Goal: Check status: Check status

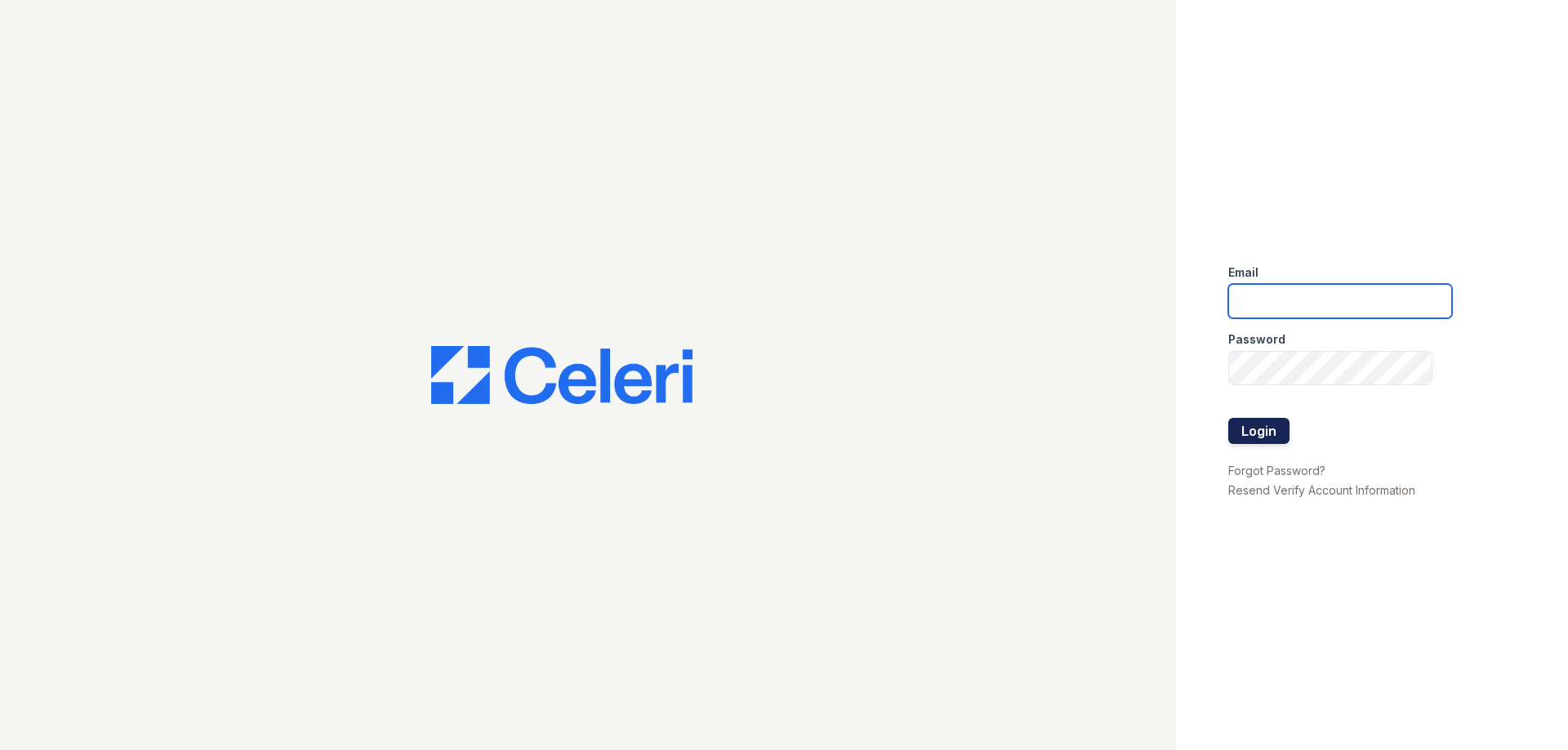
type input "[EMAIL_ADDRESS][DOMAIN_NAME]"
click at [1281, 439] on button "Login" at bounding box center [1258, 430] width 61 height 26
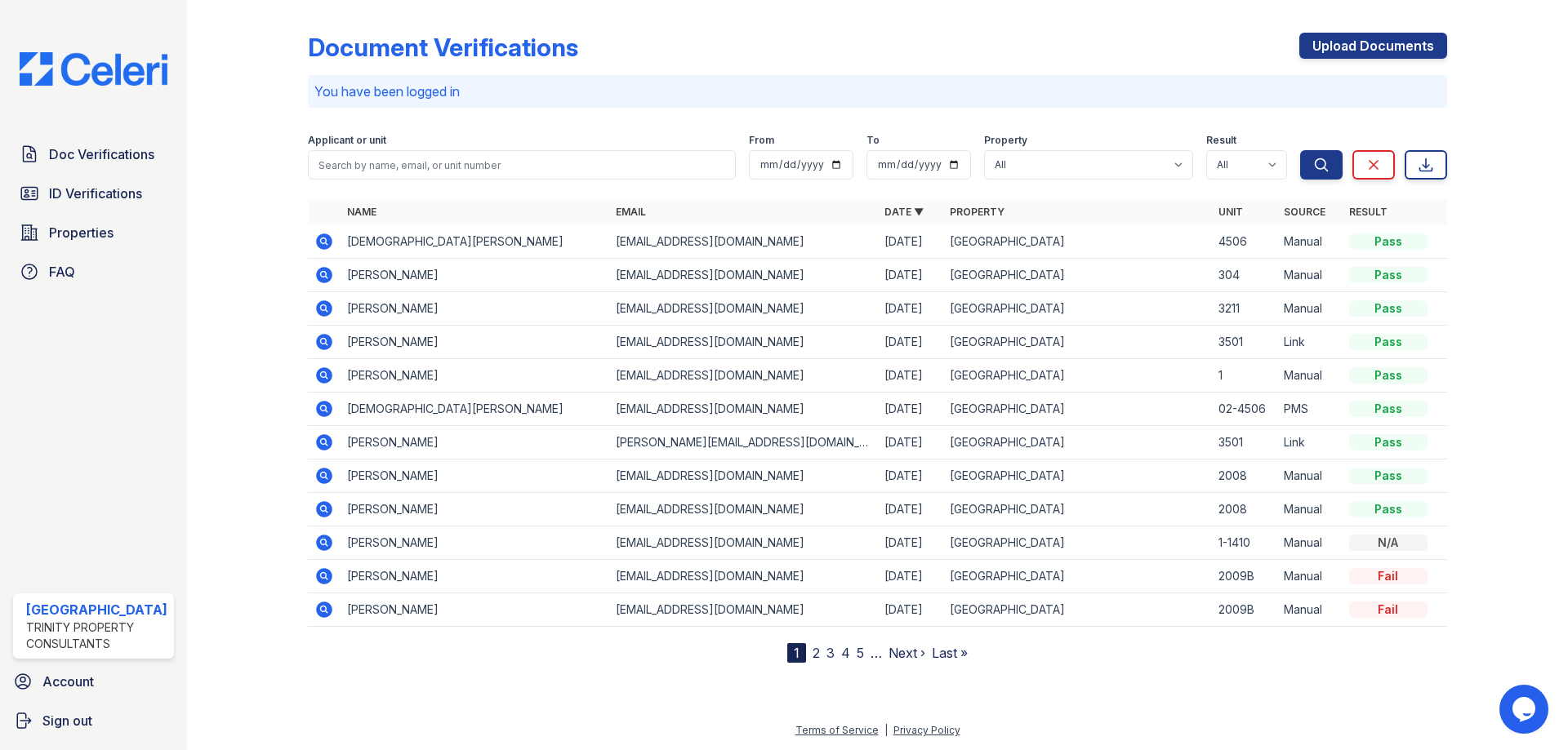
click at [332, 235] on icon at bounding box center [324, 242] width 20 height 20
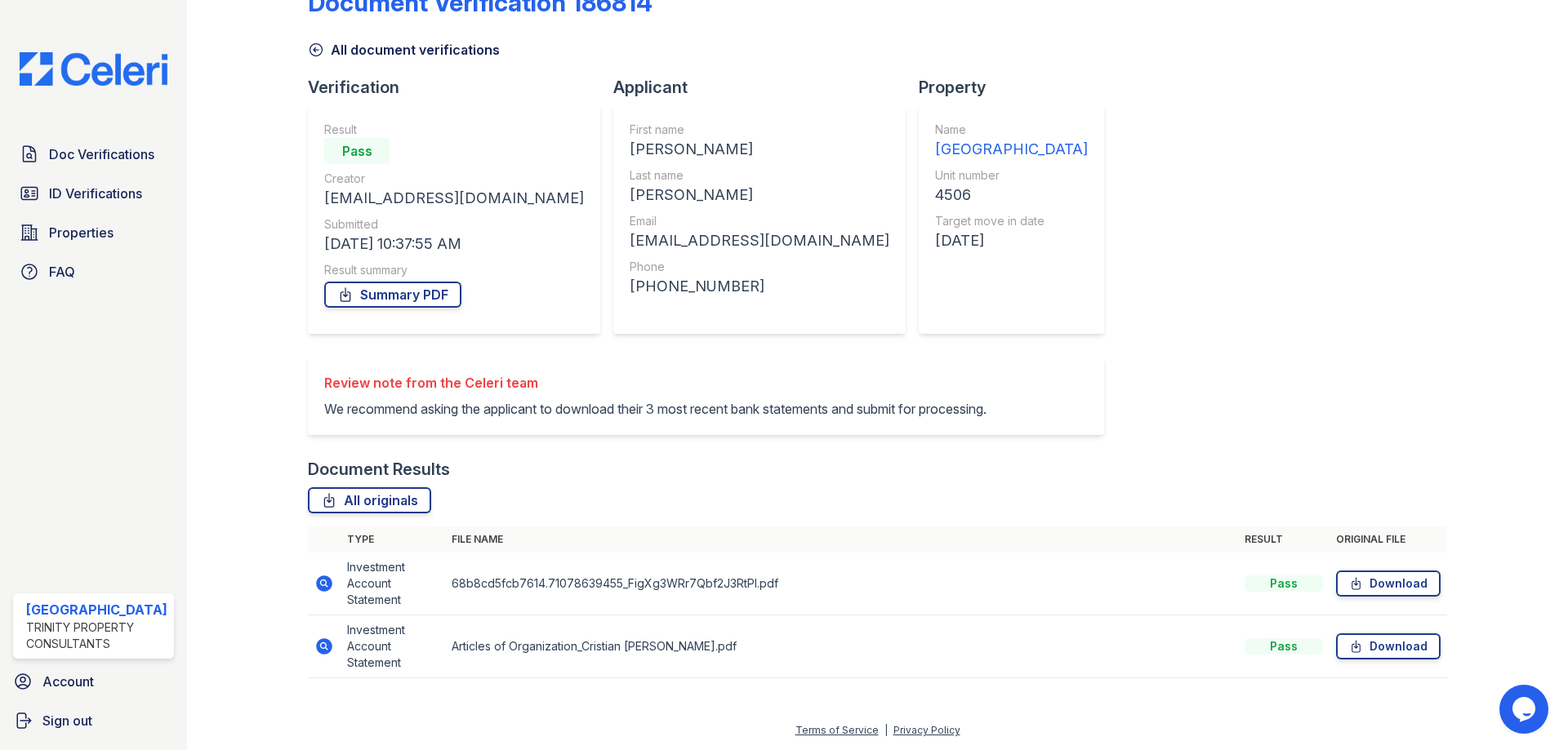
scroll to position [65, 0]
click at [320, 586] on icon at bounding box center [324, 584] width 16 height 16
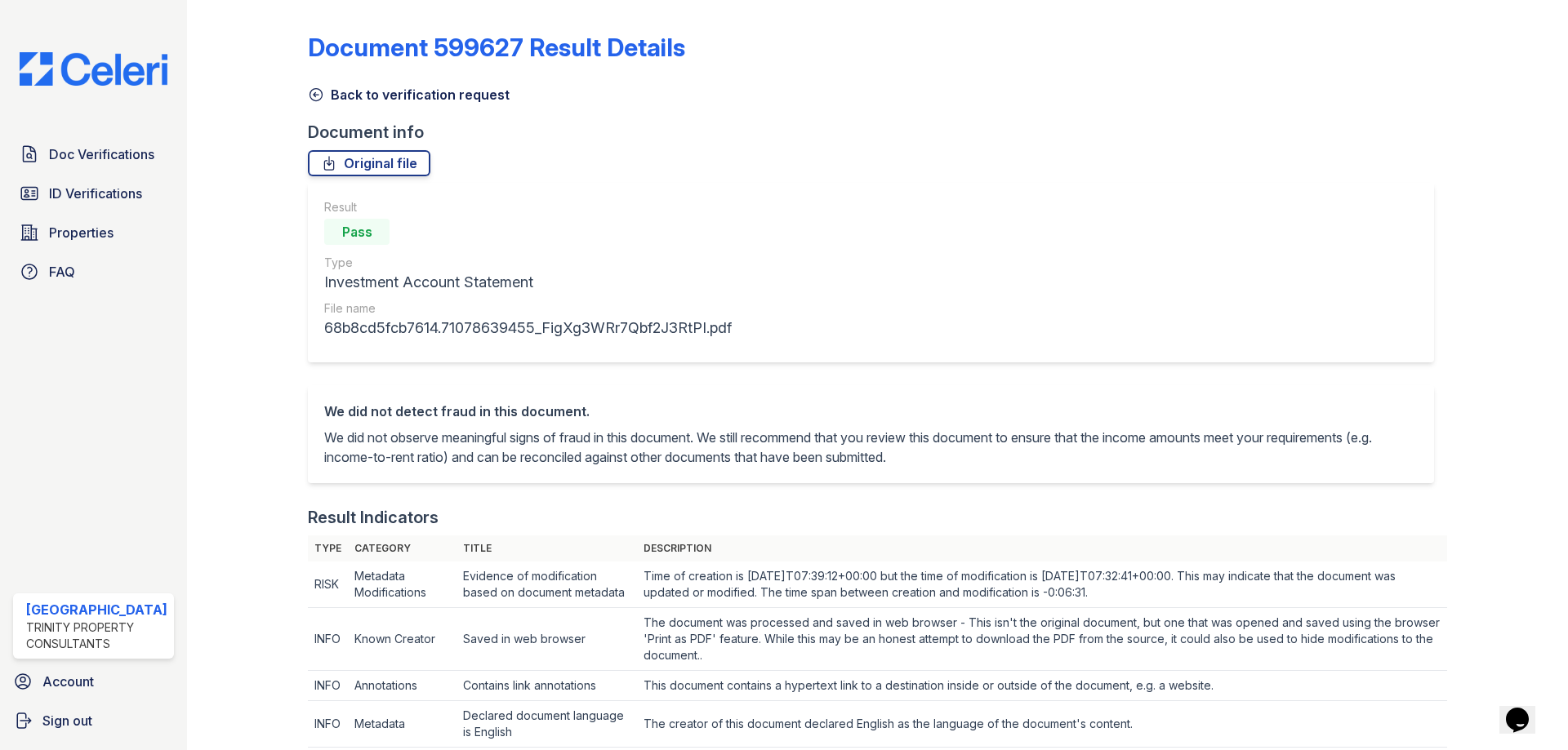
drag, startPoint x: 320, startPoint y: 92, endPoint x: 45, endPoint y: 109, distance: 275.5
click at [320, 92] on icon at bounding box center [316, 94] width 16 height 16
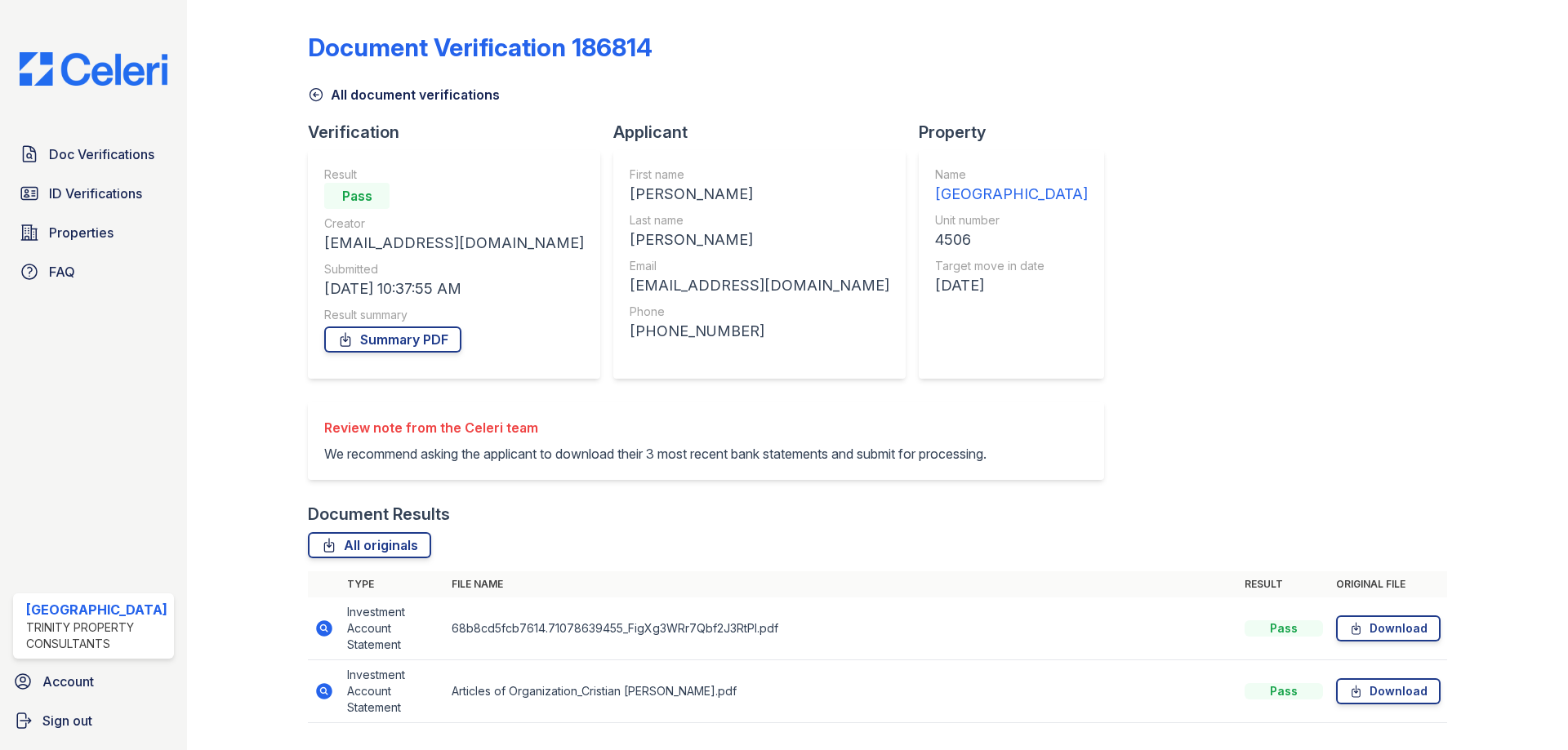
click at [323, 692] on icon at bounding box center [323, 690] width 4 height 4
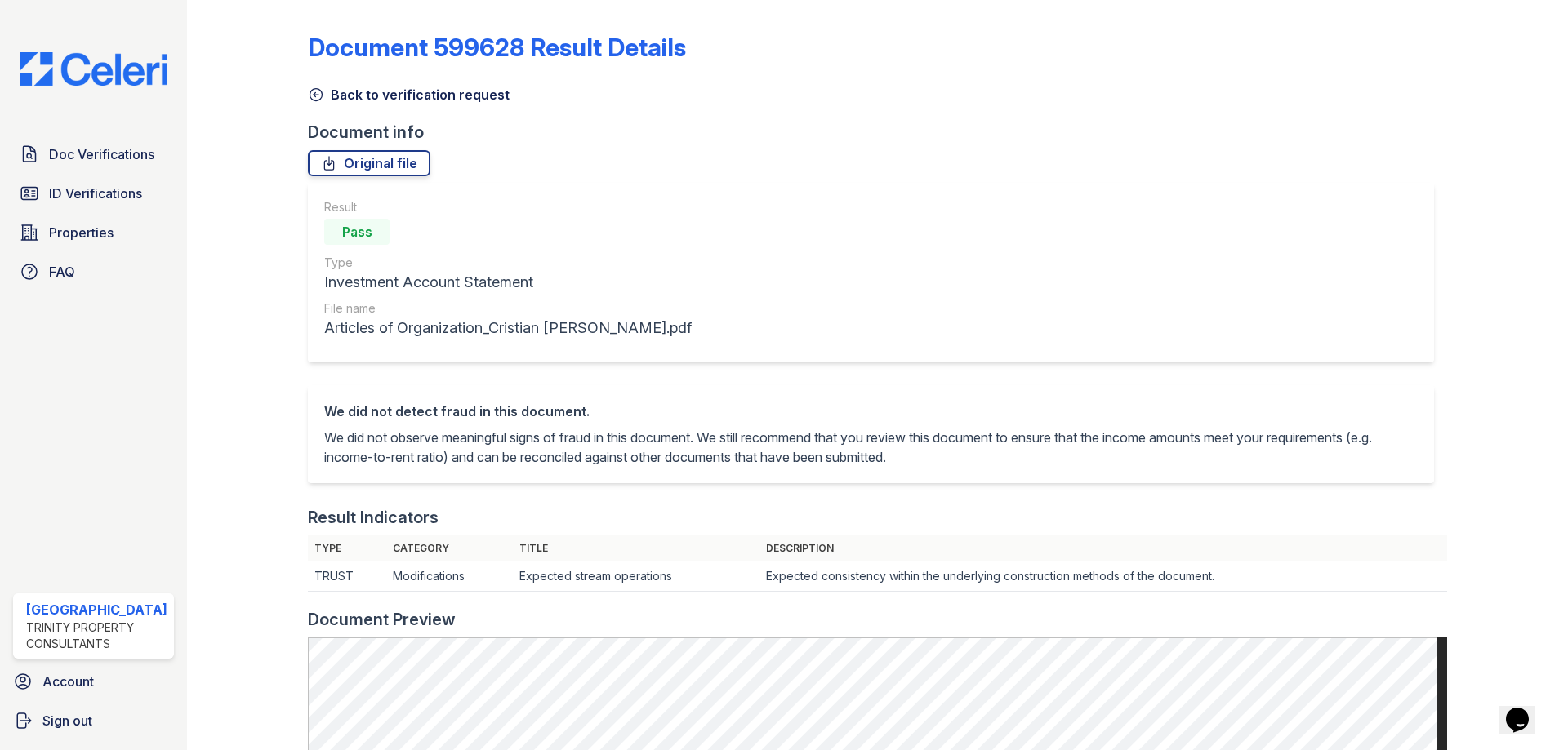
click at [315, 100] on icon at bounding box center [316, 95] width 12 height 12
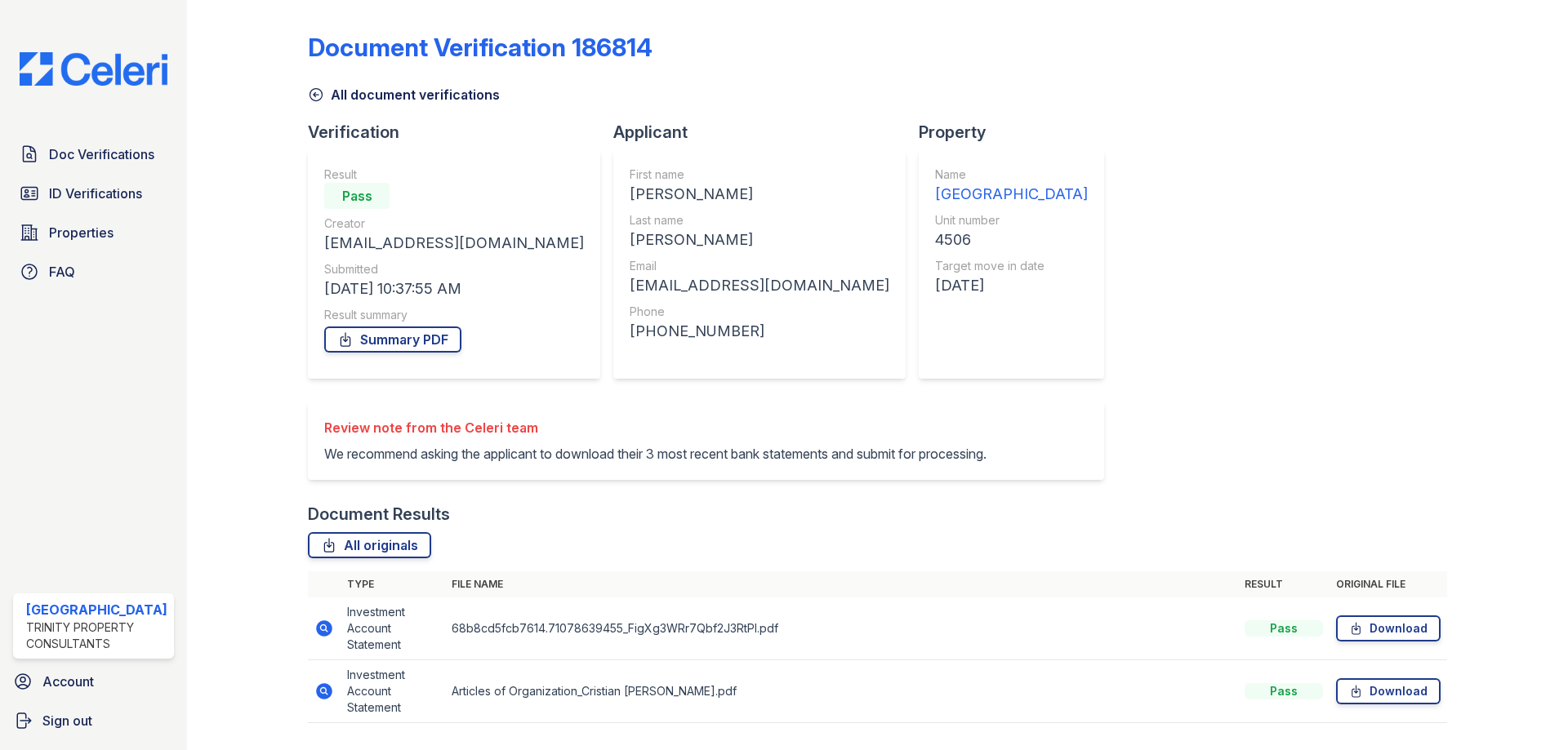
click at [331, 638] on icon at bounding box center [324, 628] width 20 height 20
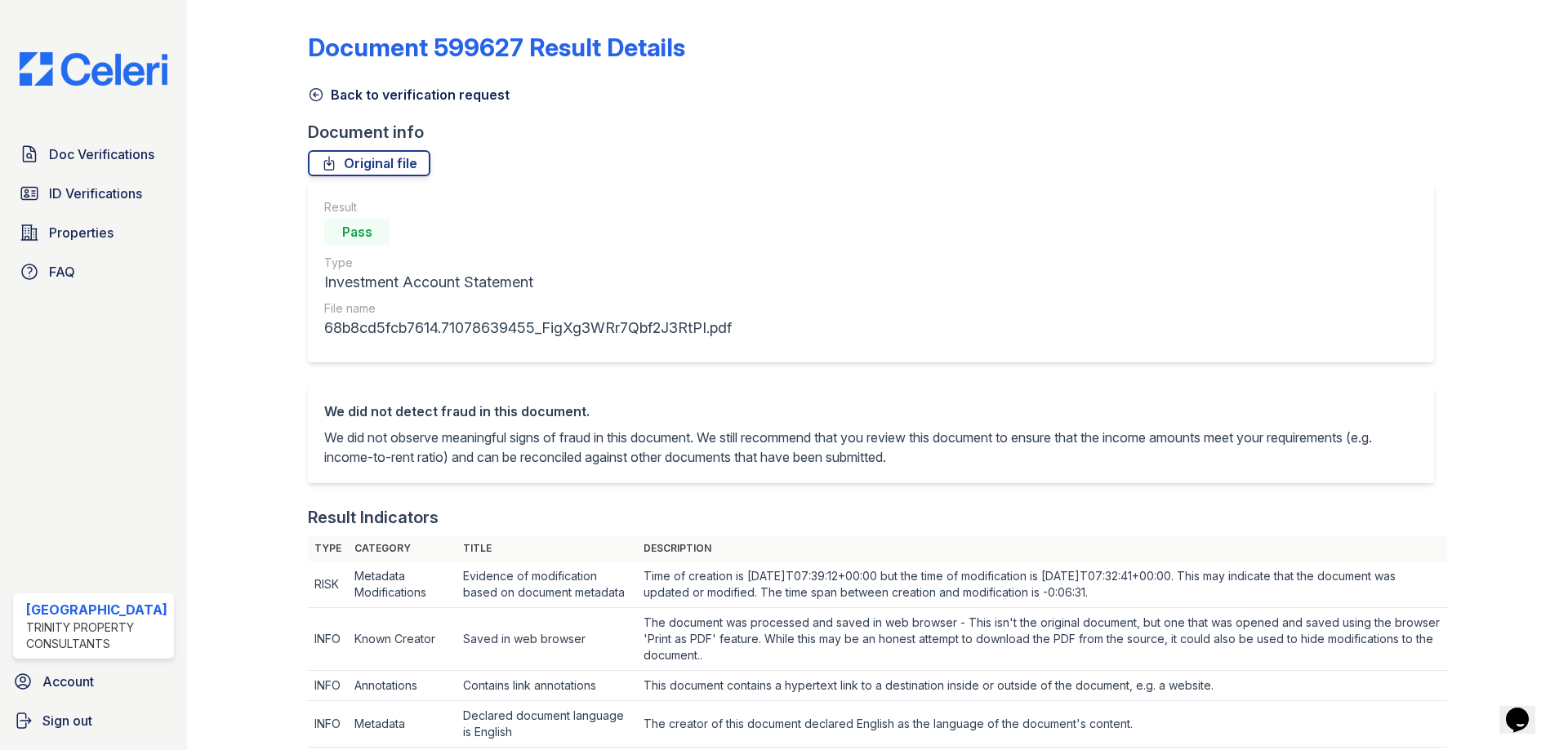
click at [308, 98] on icon at bounding box center [316, 94] width 16 height 16
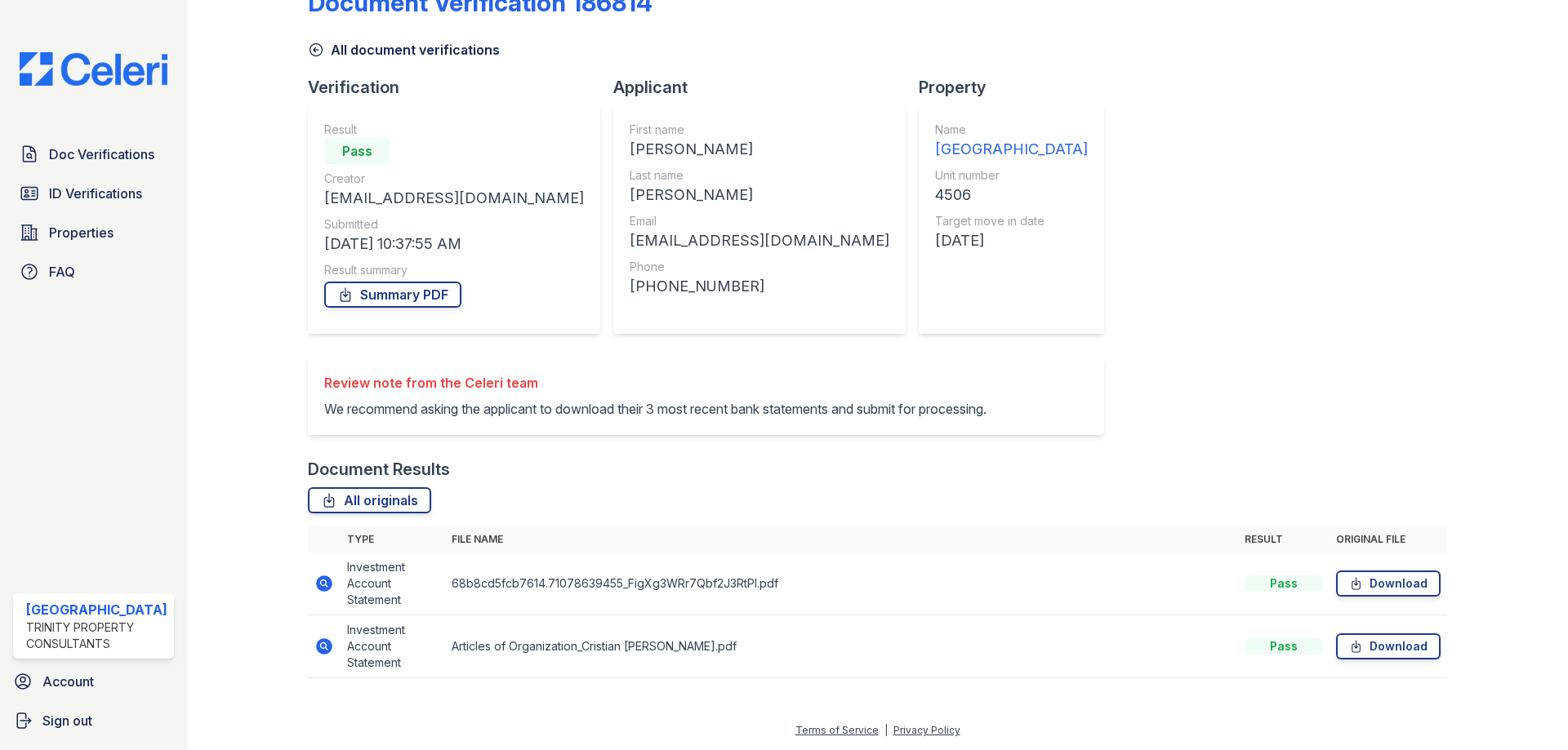
scroll to position [65, 0]
click at [317, 654] on icon at bounding box center [324, 646] width 20 height 20
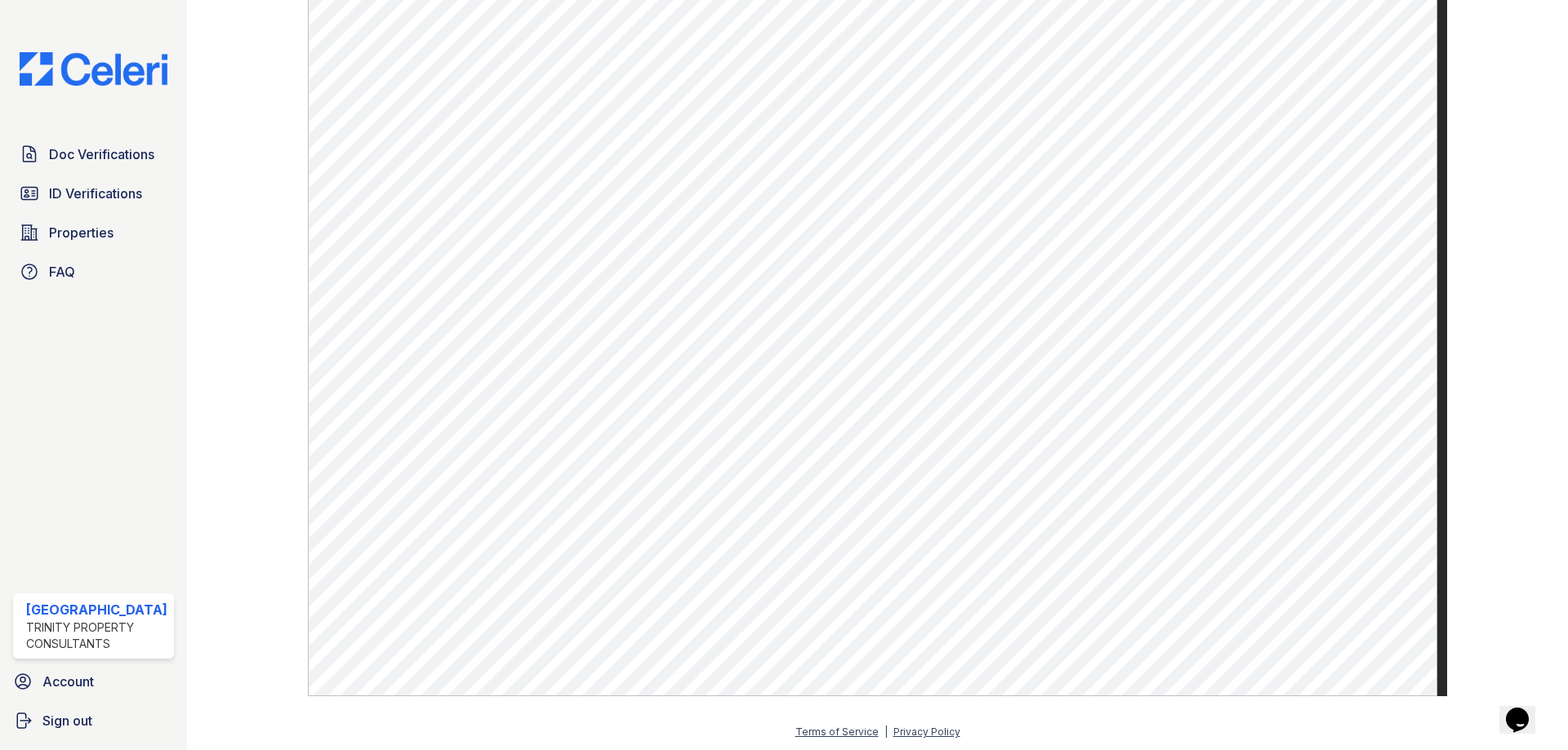
scroll to position [693, 0]
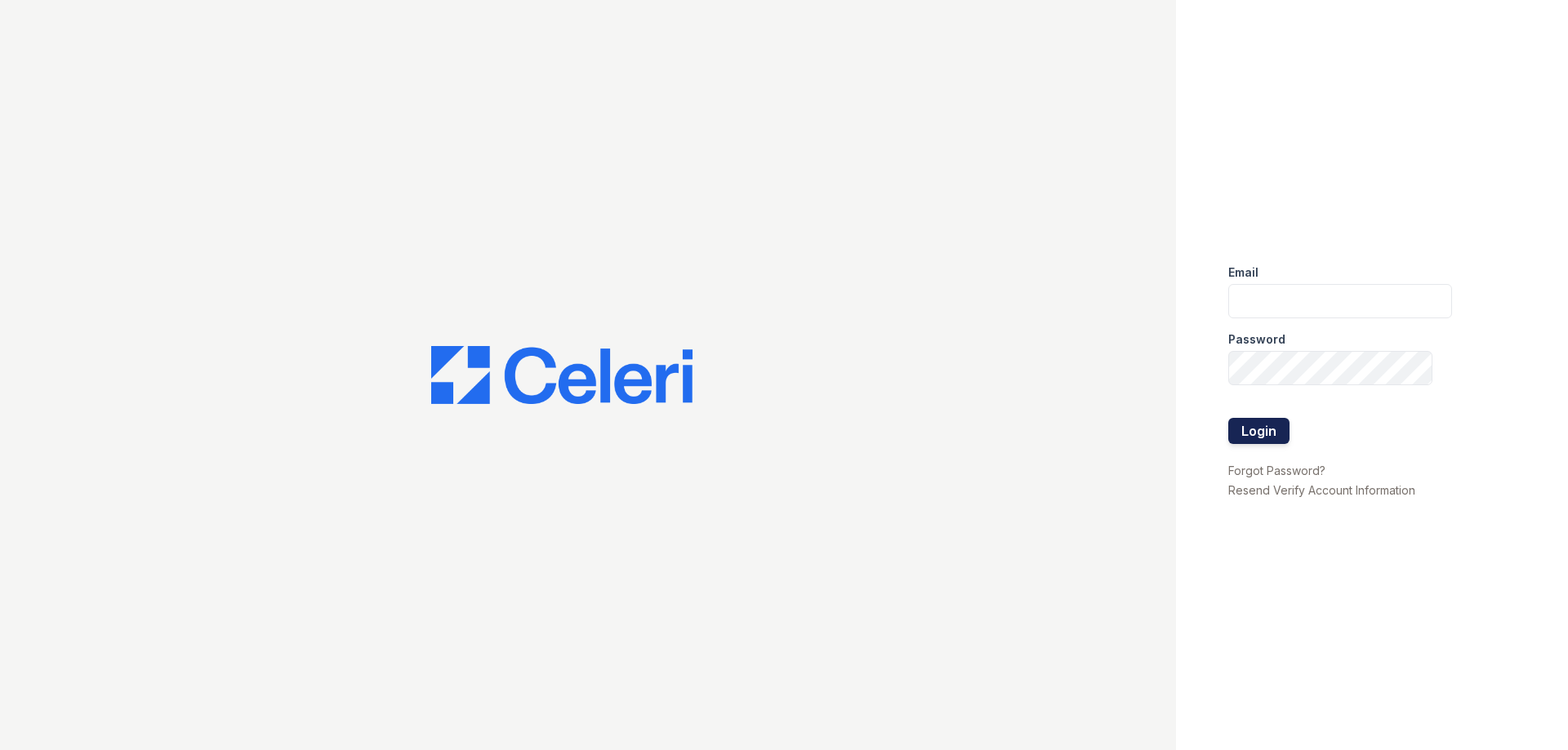
type input "[EMAIL_ADDRESS][DOMAIN_NAME]"
click at [1249, 428] on button "Login" at bounding box center [1258, 430] width 61 height 26
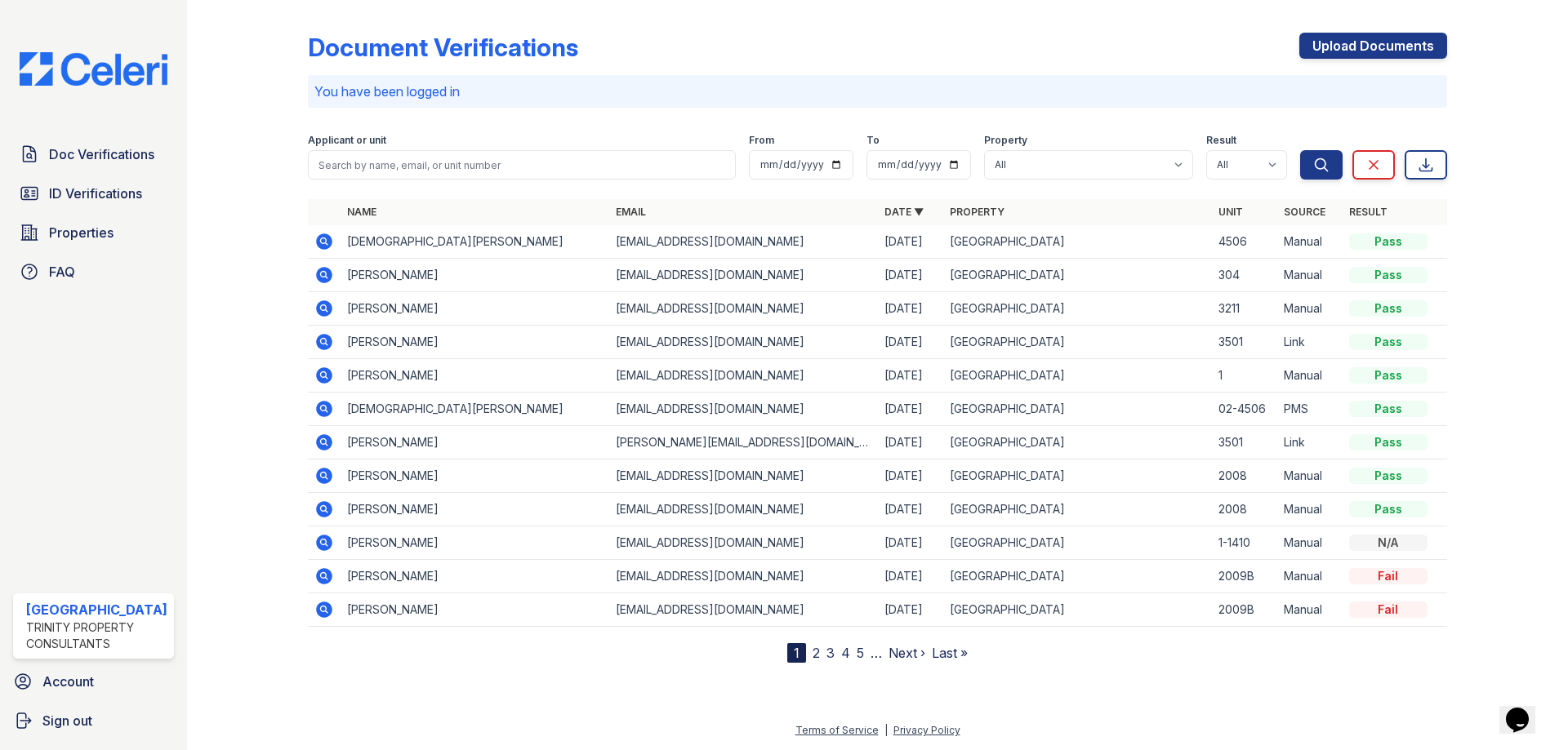
click at [323, 235] on icon at bounding box center [324, 242] width 16 height 16
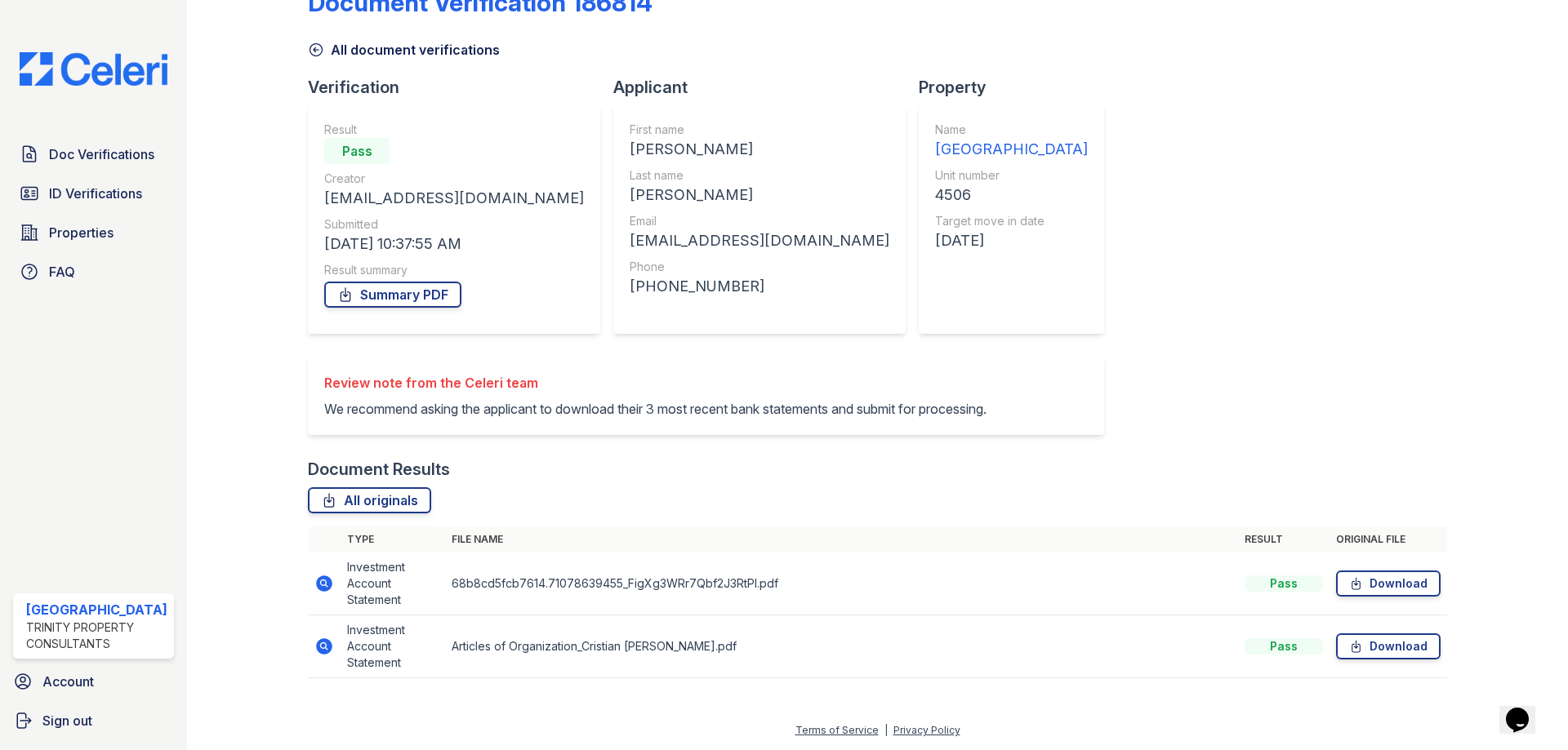
scroll to position [65, 0]
click at [324, 582] on icon at bounding box center [323, 582] width 4 height 4
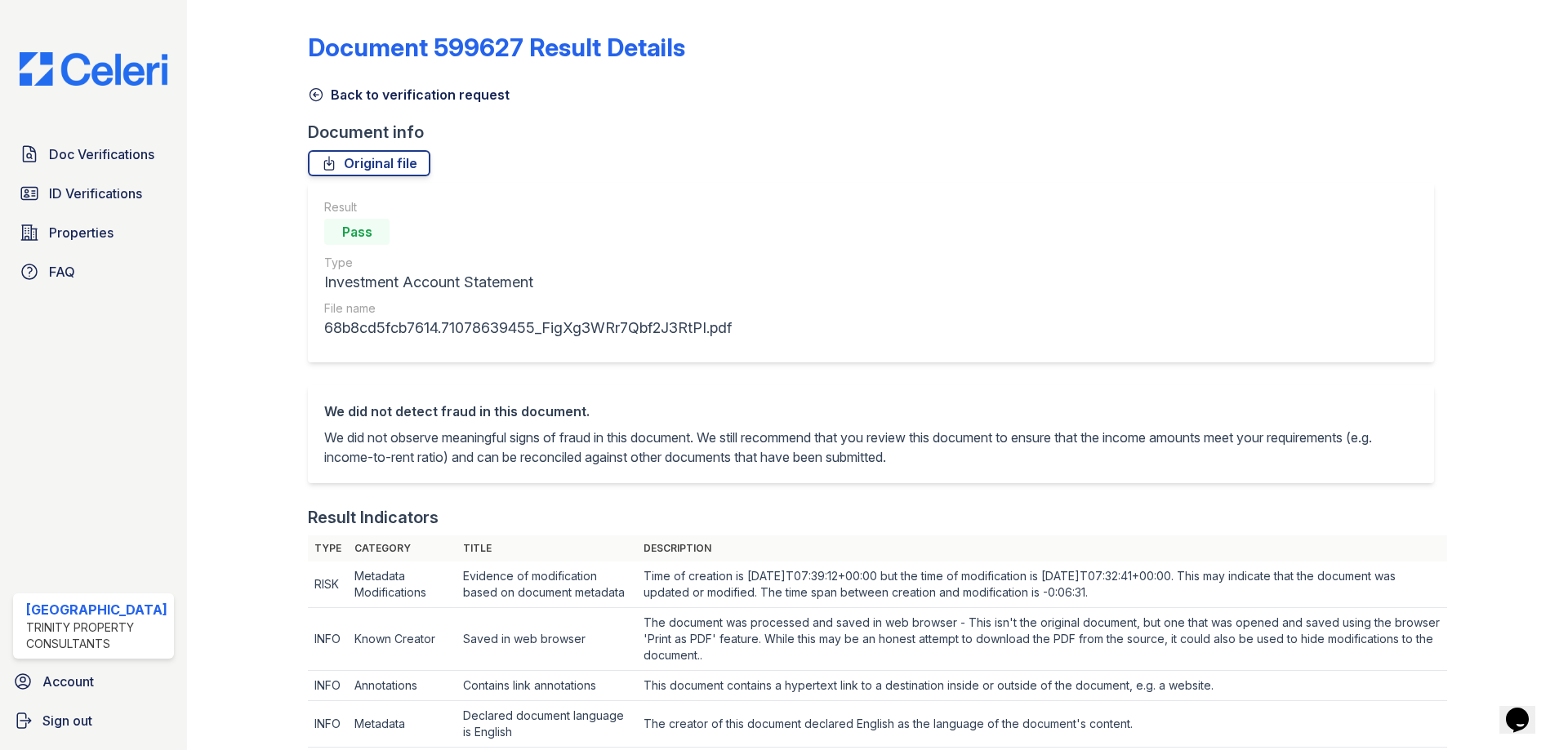
click at [311, 94] on icon at bounding box center [316, 94] width 16 height 16
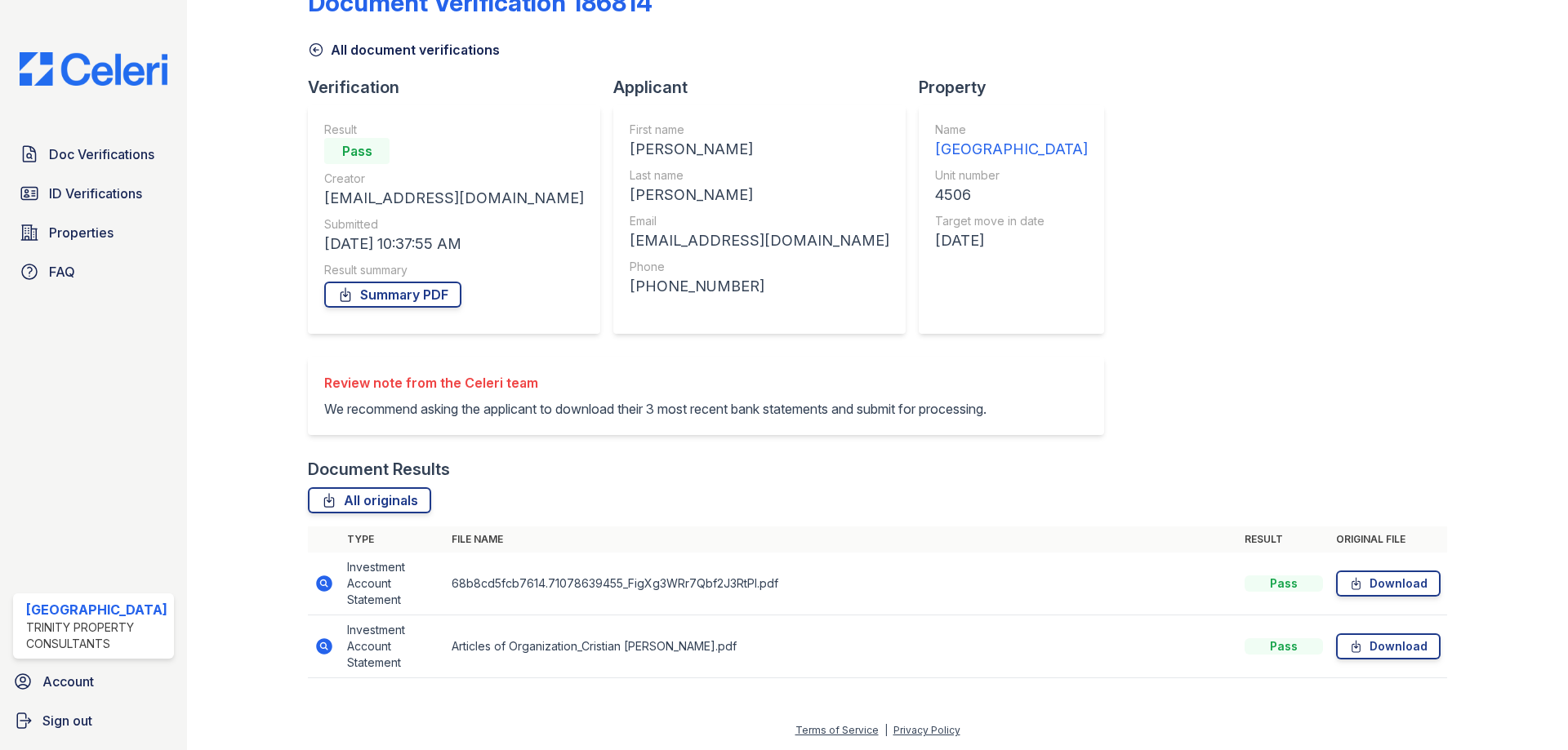
scroll to position [65, 0]
click at [324, 645] on icon at bounding box center [323, 645] width 4 height 4
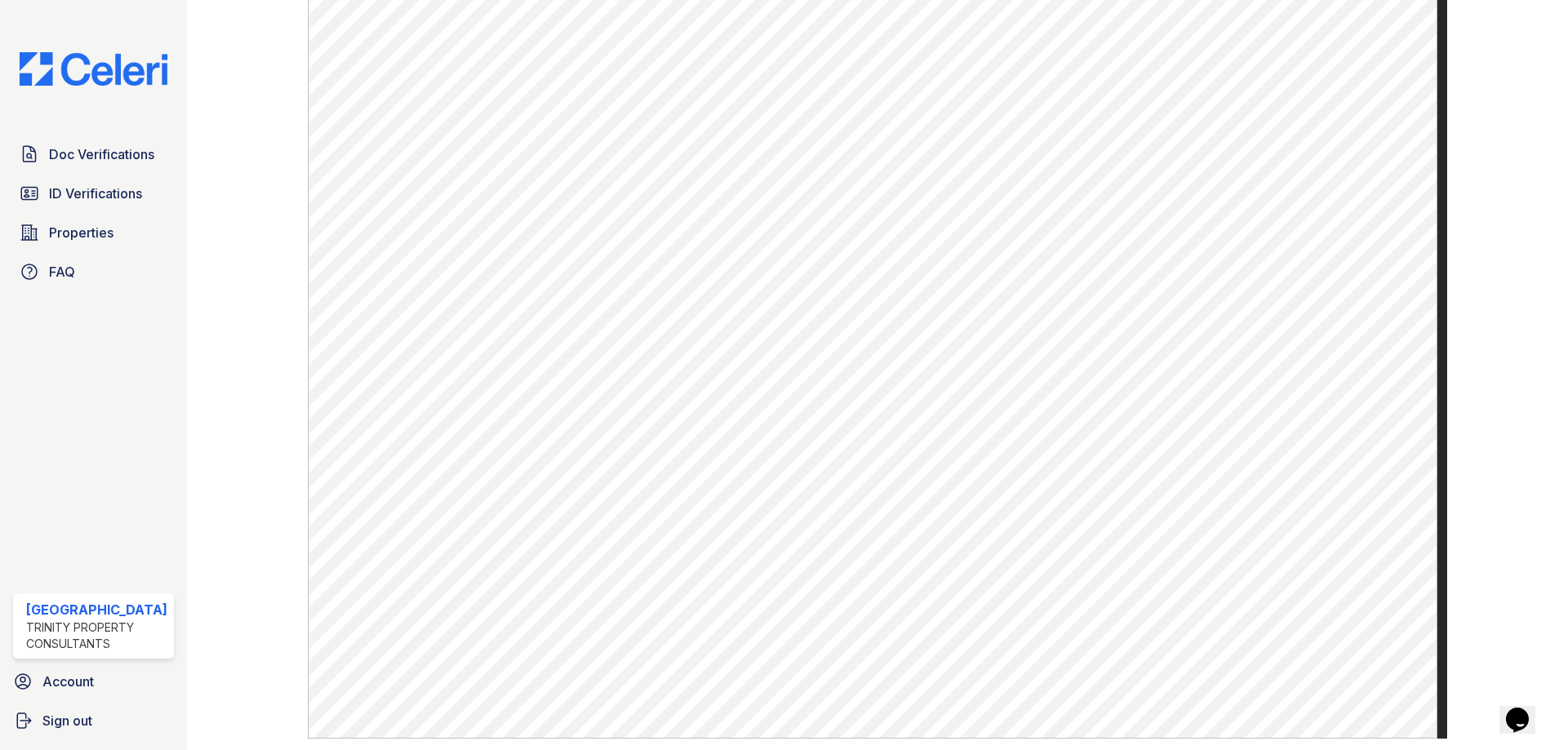
scroll to position [693, 0]
